Goal: Information Seeking & Learning: Learn about a topic

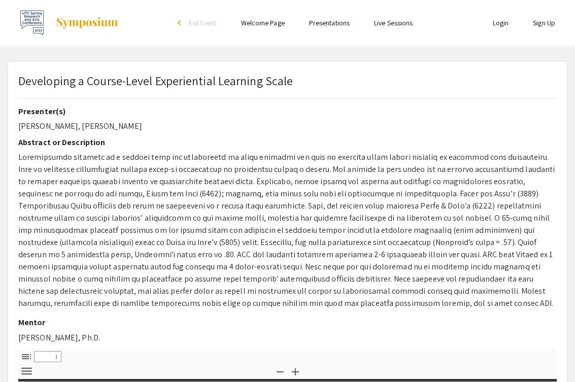
type input "0"
select select "custom"
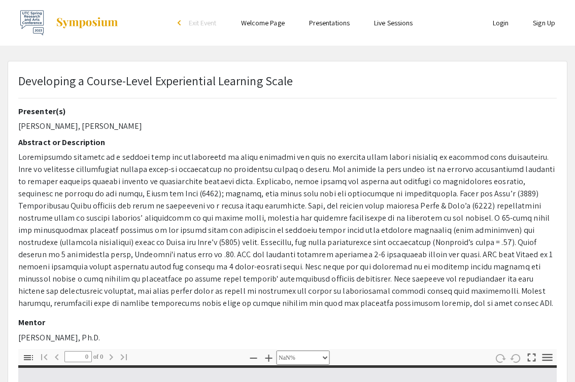
type input "1"
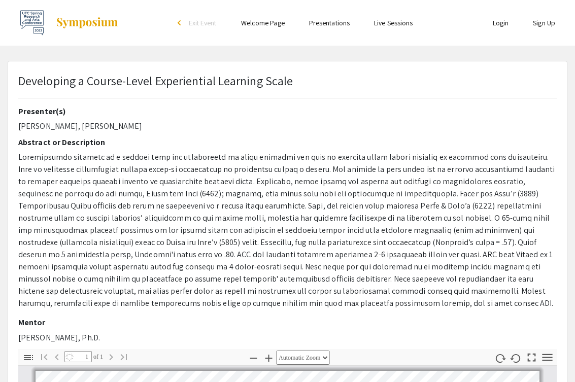
select select "auto"
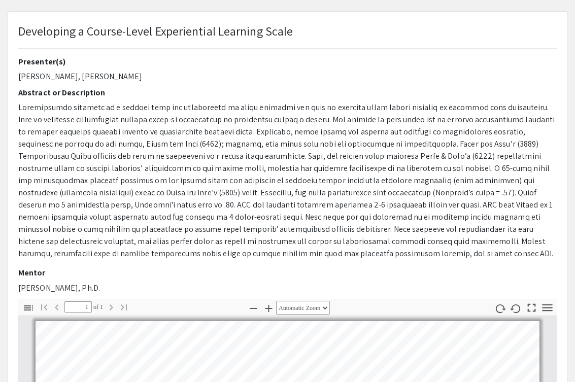
scroll to position [36, 0]
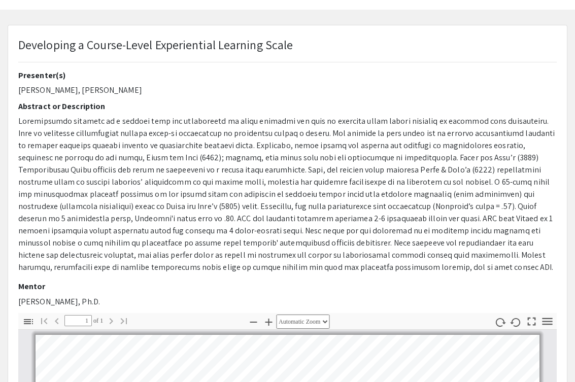
click at [395, 167] on p at bounding box center [287, 194] width 539 height 158
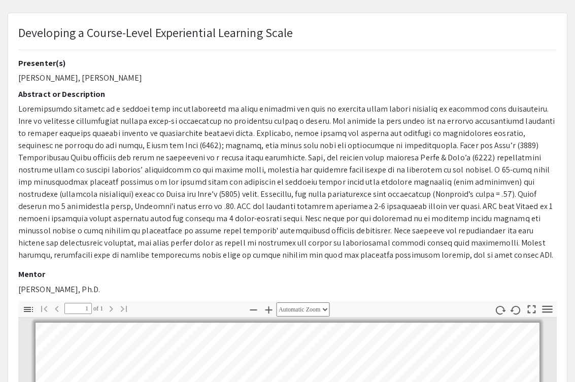
scroll to position [51, 0]
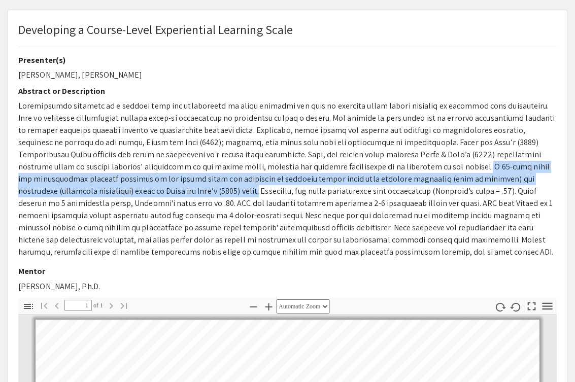
drag, startPoint x: 236, startPoint y: 164, endPoint x: 480, endPoint y: 175, distance: 244.5
click at [480, 175] on p at bounding box center [287, 179] width 539 height 158
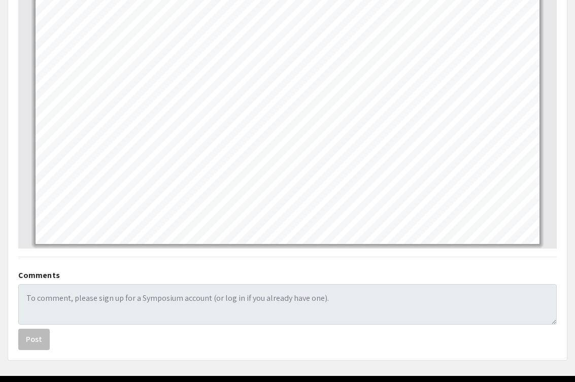
scroll to position [424, 0]
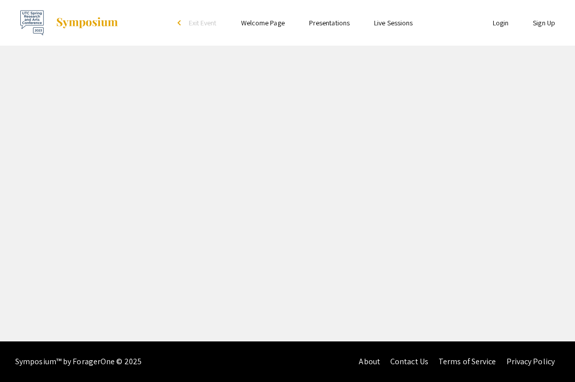
select select "custom"
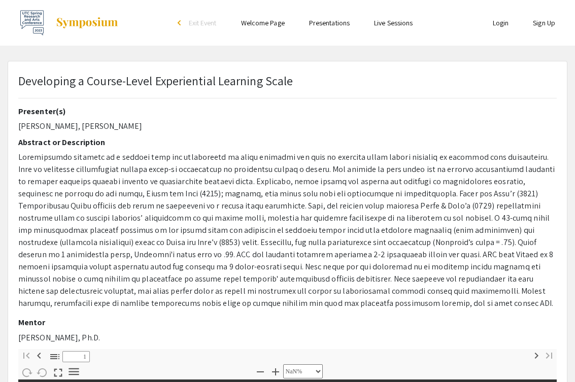
type input "0"
select select "custom"
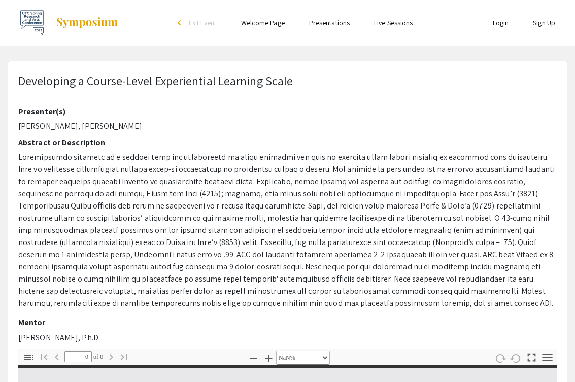
type input "1"
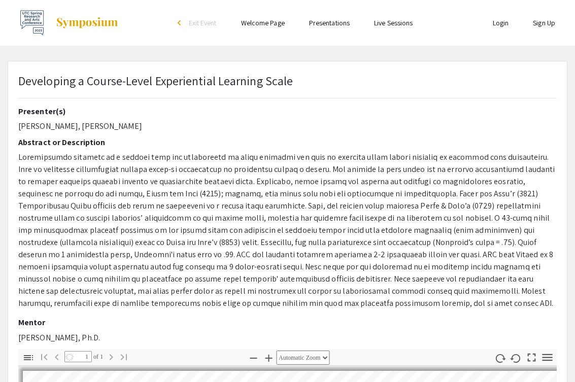
select select "auto"
